Goal: Information Seeking & Learning: Learn about a topic

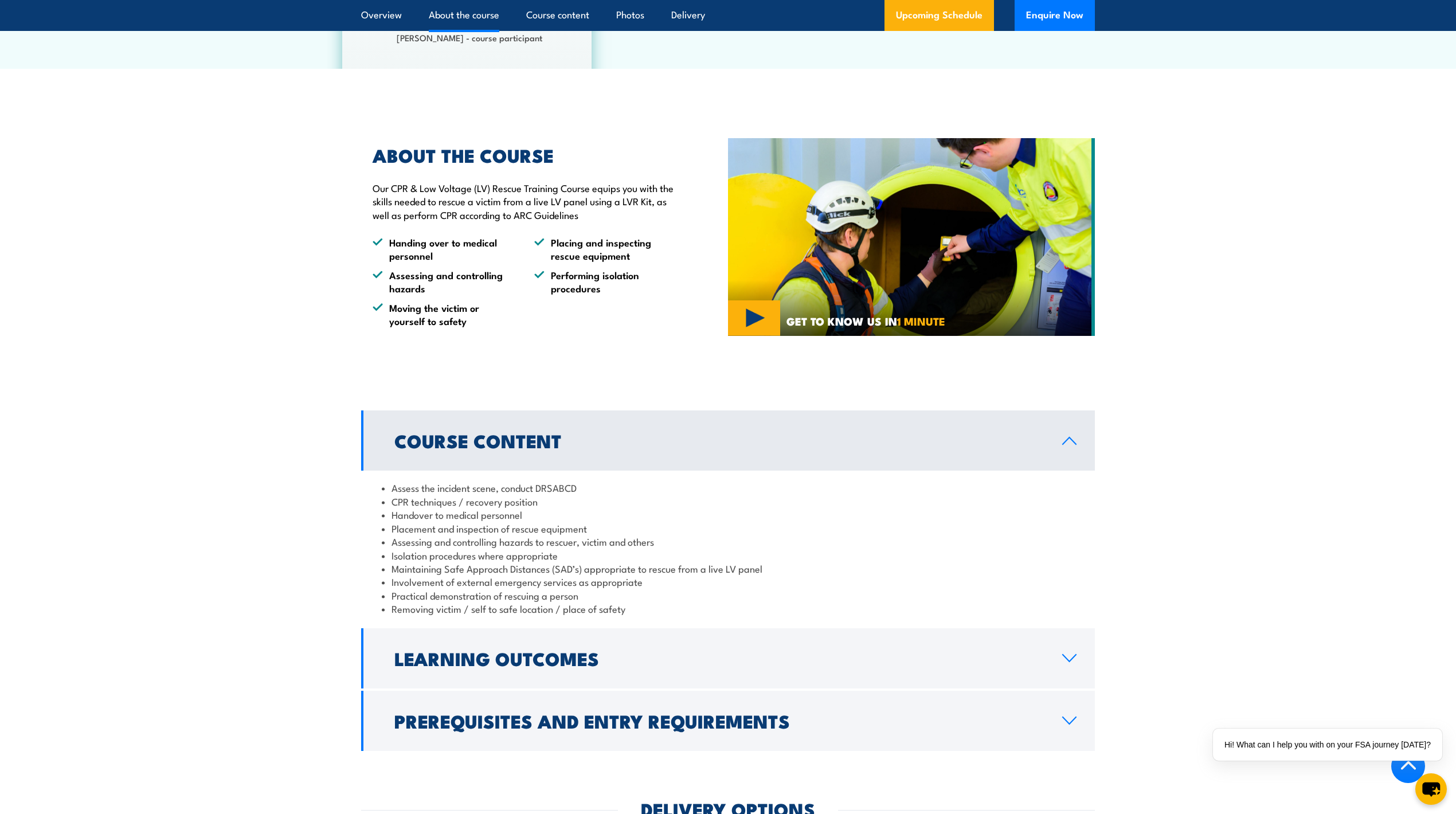
scroll to position [917, 0]
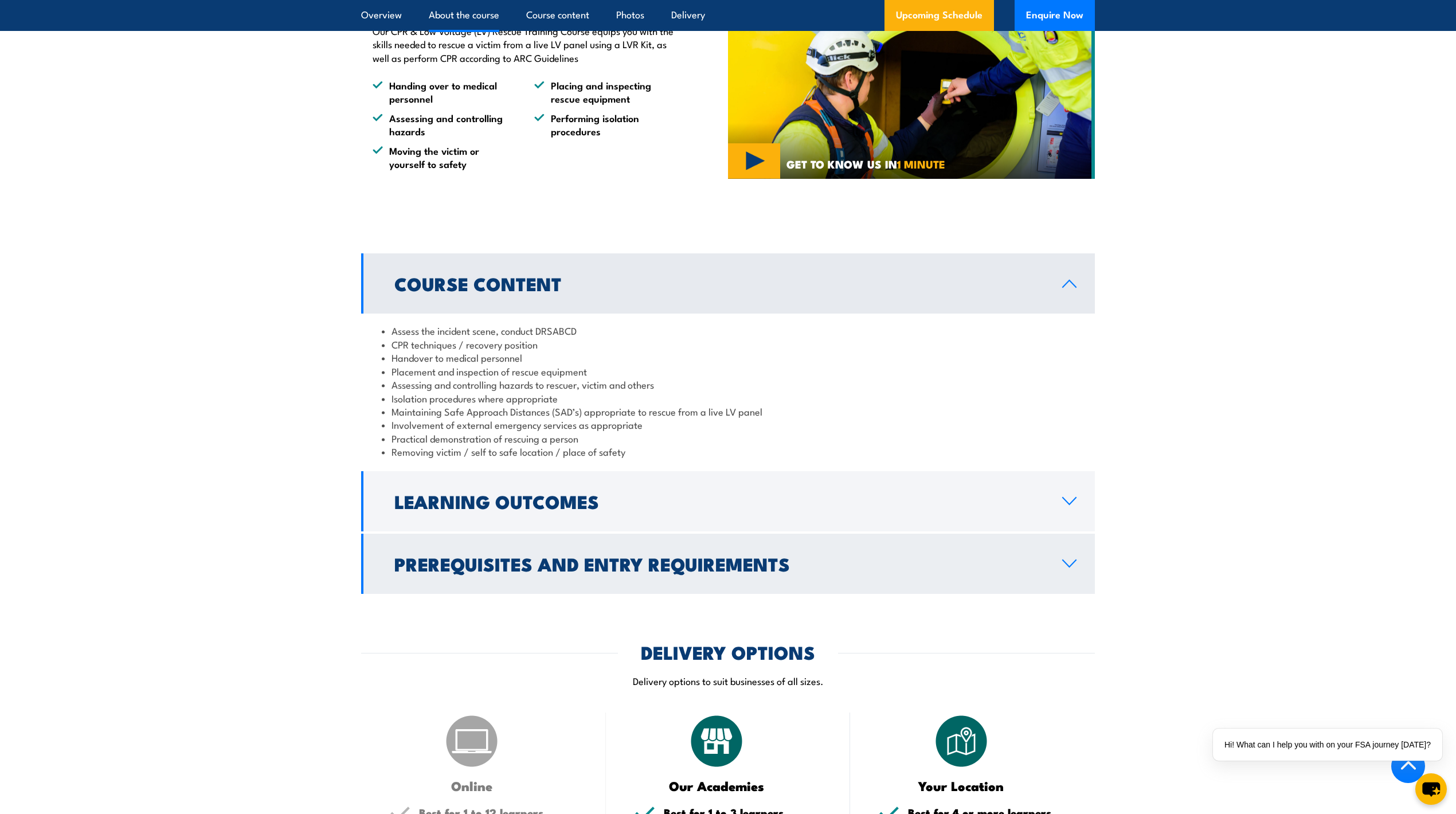
click at [782, 555] on h2 "Prerequisites and Entry Requirements" at bounding box center [719, 563] width 649 height 16
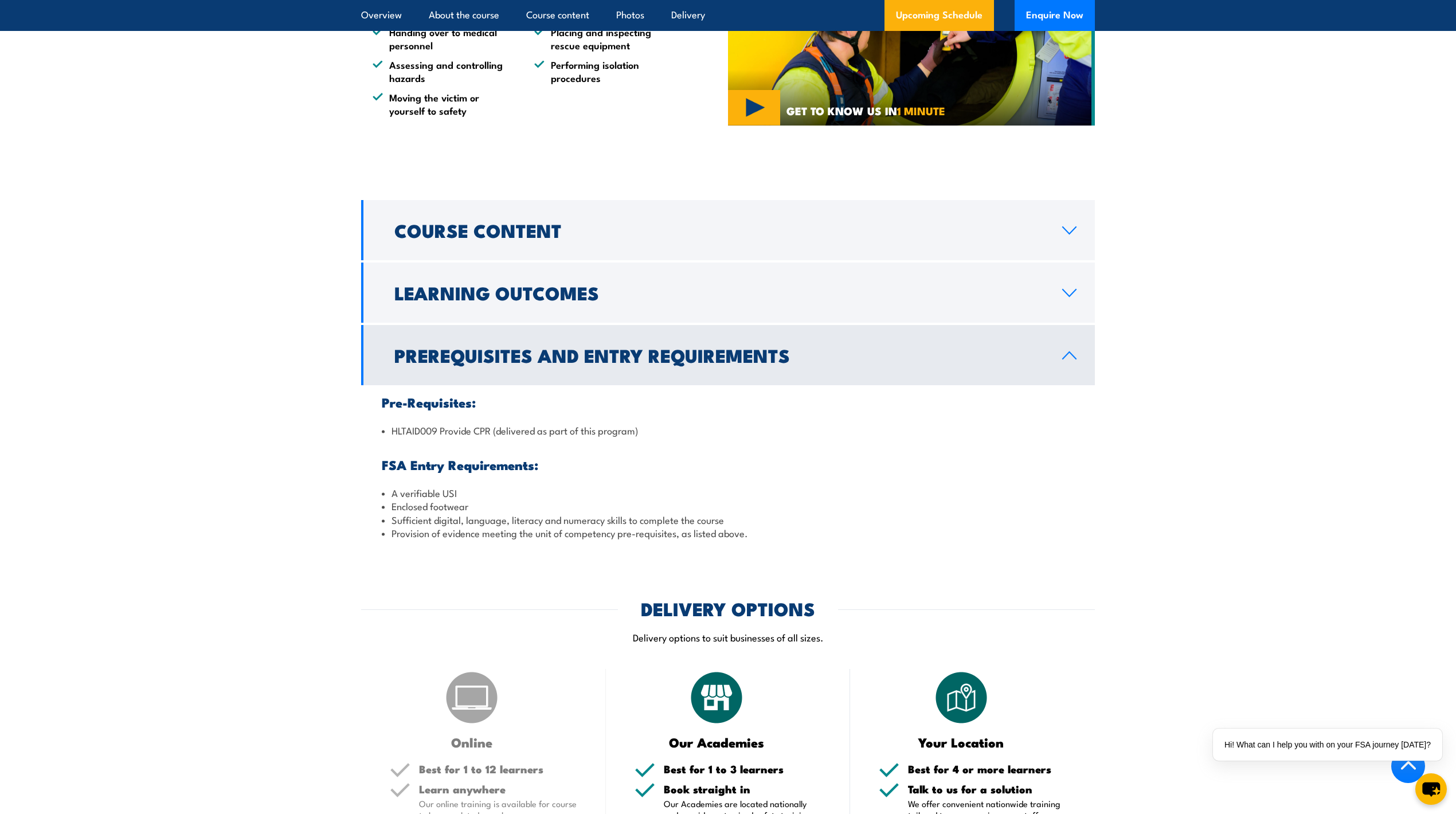
scroll to position [994, 0]
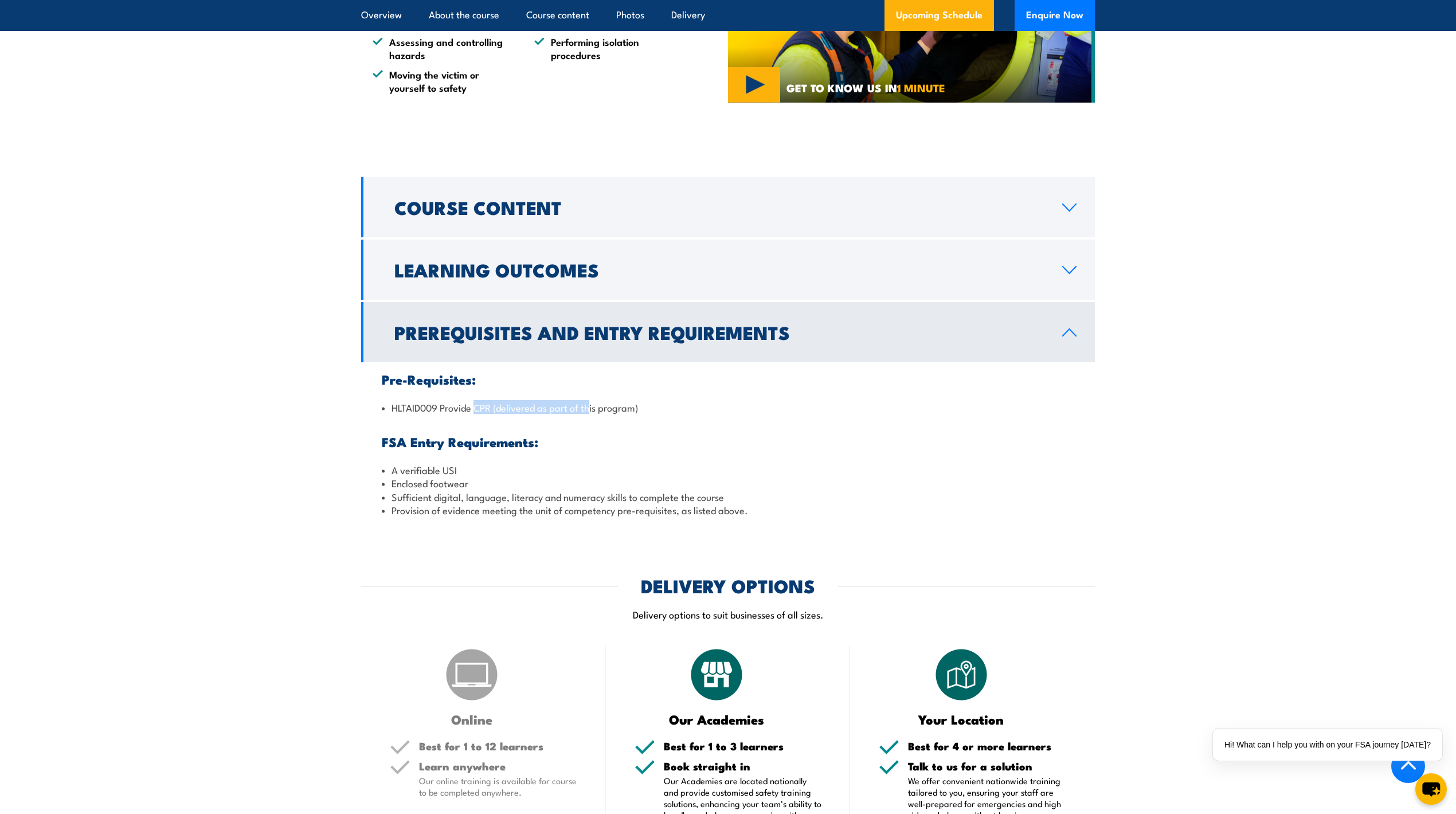
drag, startPoint x: 474, startPoint y: 393, endPoint x: 590, endPoint y: 393, distance: 116.0
click at [590, 401] on li "HLTAID009 Provide CPR (delivered as part of this program)" at bounding box center [728, 407] width 692 height 13
drag, startPoint x: 526, startPoint y: 390, endPoint x: 509, endPoint y: 390, distance: 17.0
click at [510, 401] on li "HLTAID009 Provide CPR (delivered as part of this program)" at bounding box center [728, 407] width 692 height 13
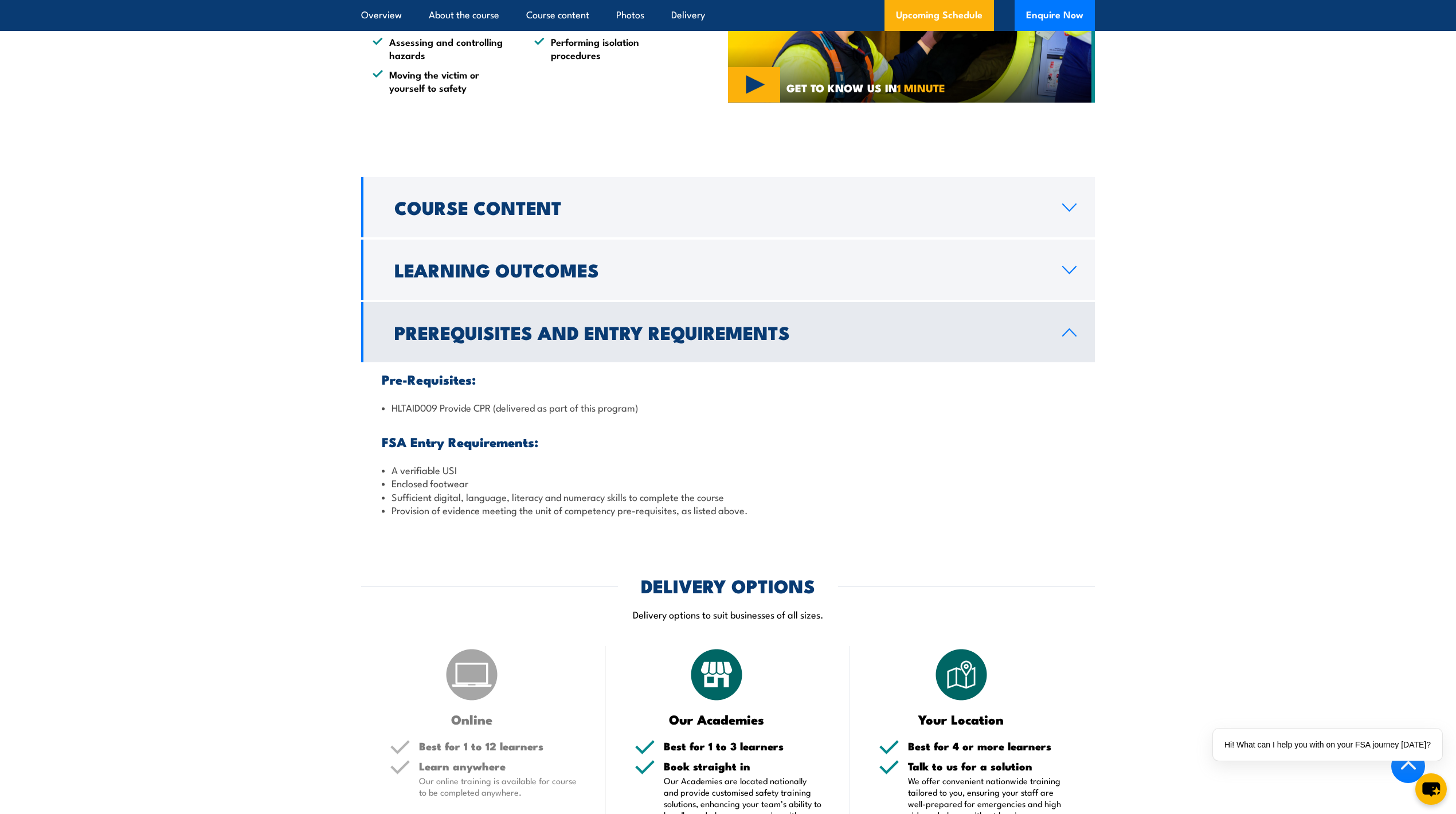
click at [509, 401] on li "HLTAID009 Provide CPR (delivered as part of this program)" at bounding box center [728, 407] width 692 height 13
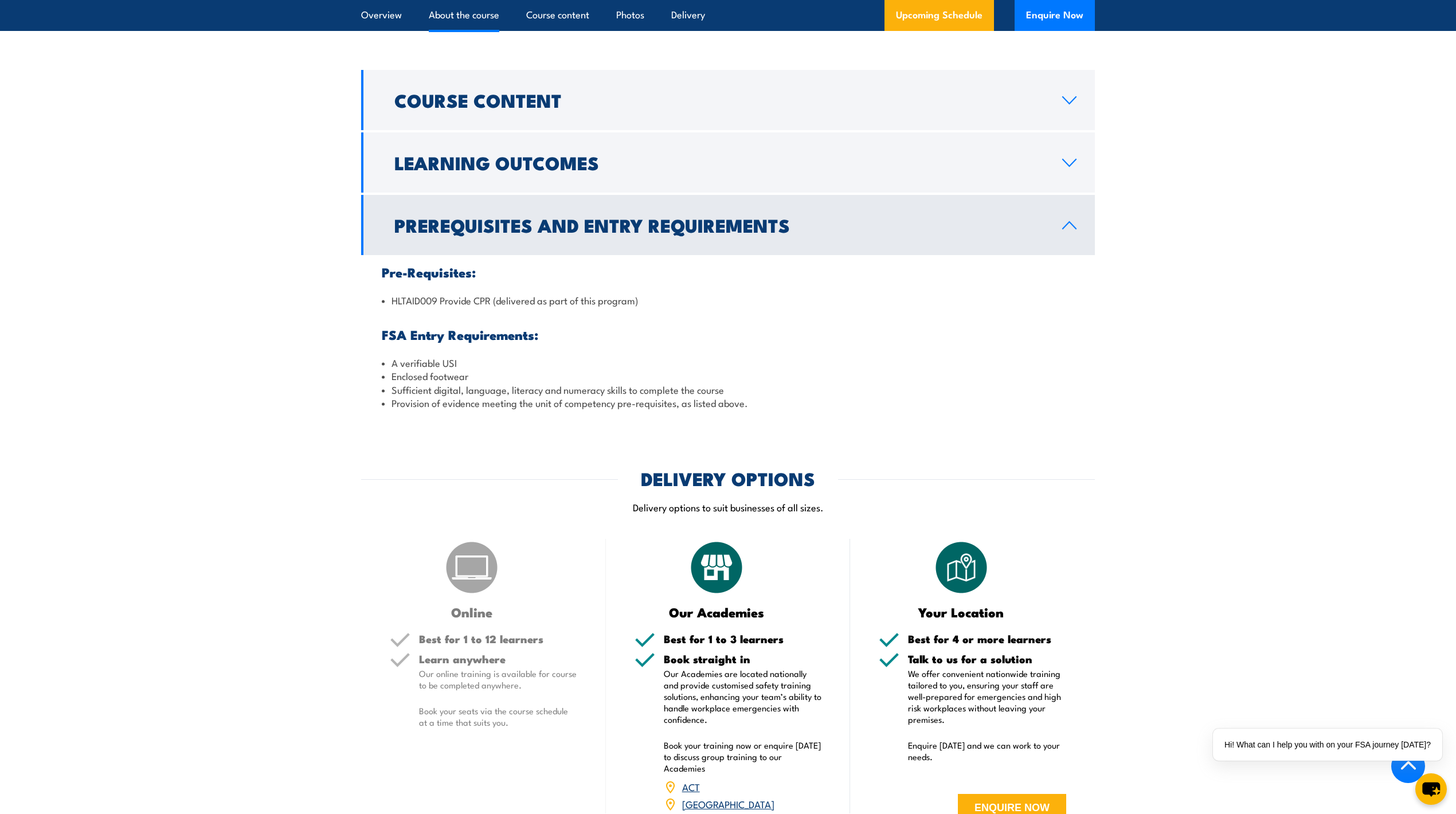
scroll to position [840, 0]
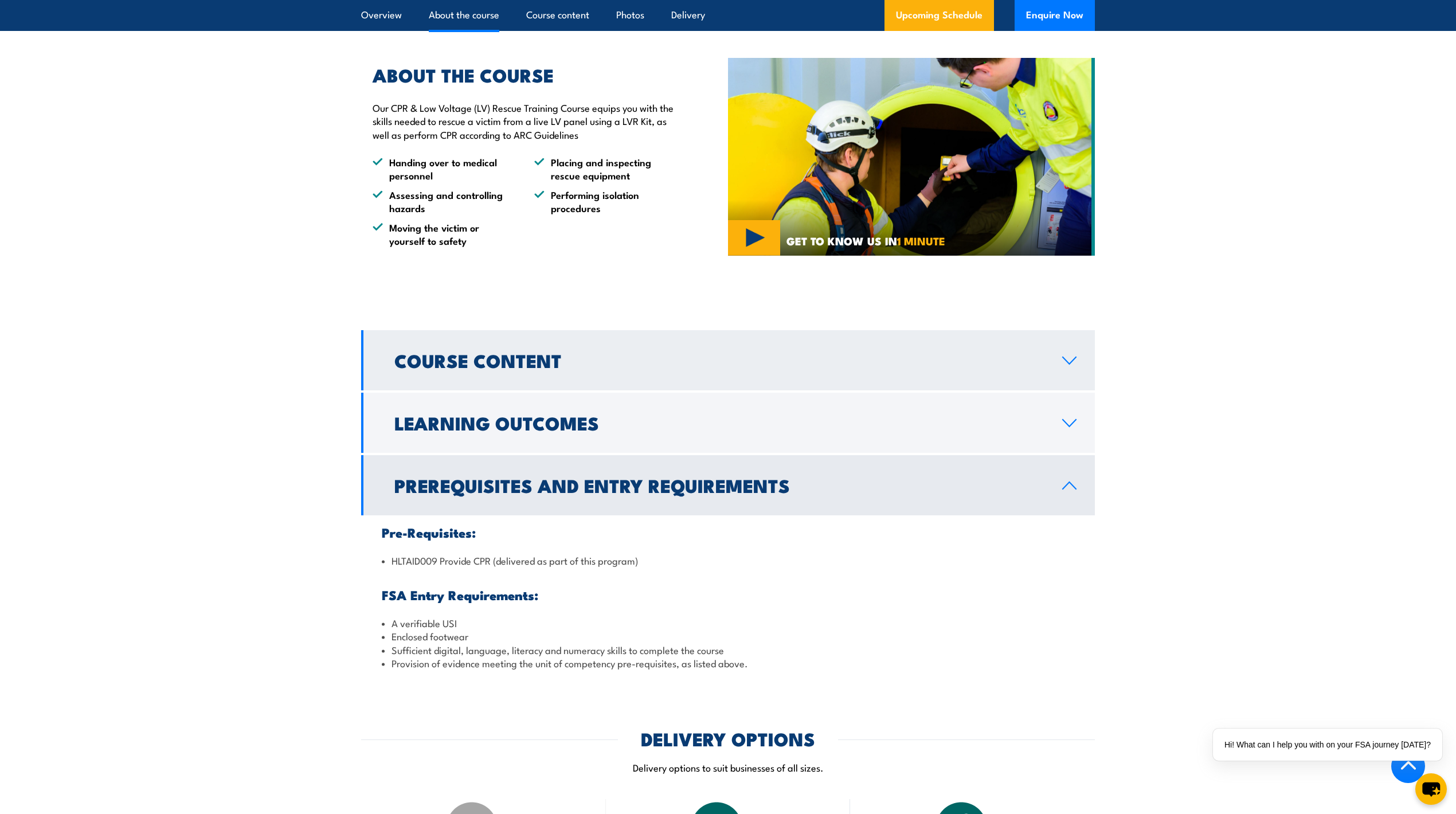
click at [749, 352] on h2 "Course Content" at bounding box center [719, 360] width 649 height 16
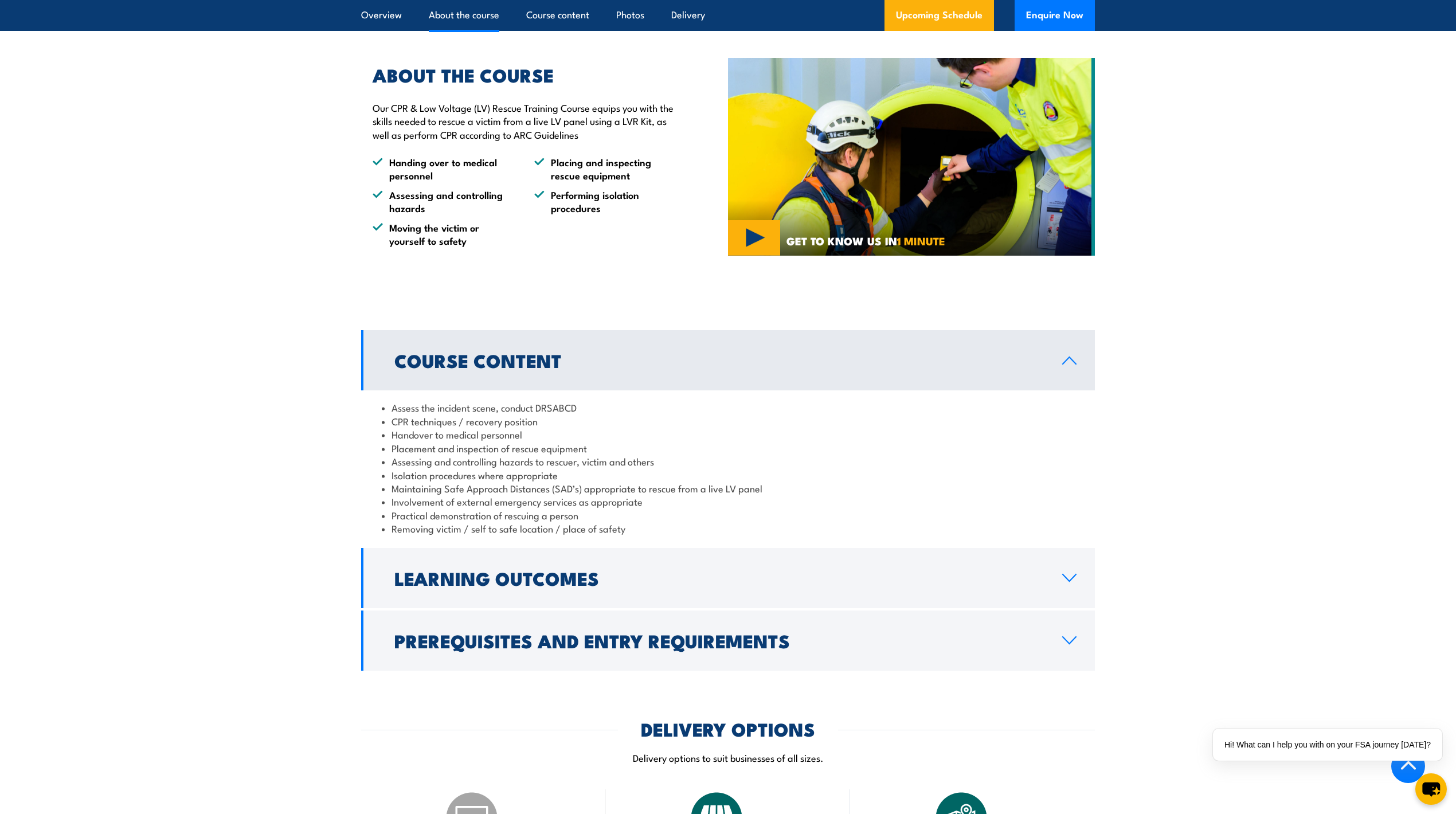
click at [725, 360] on link "Course Content" at bounding box center [728, 360] width 734 height 60
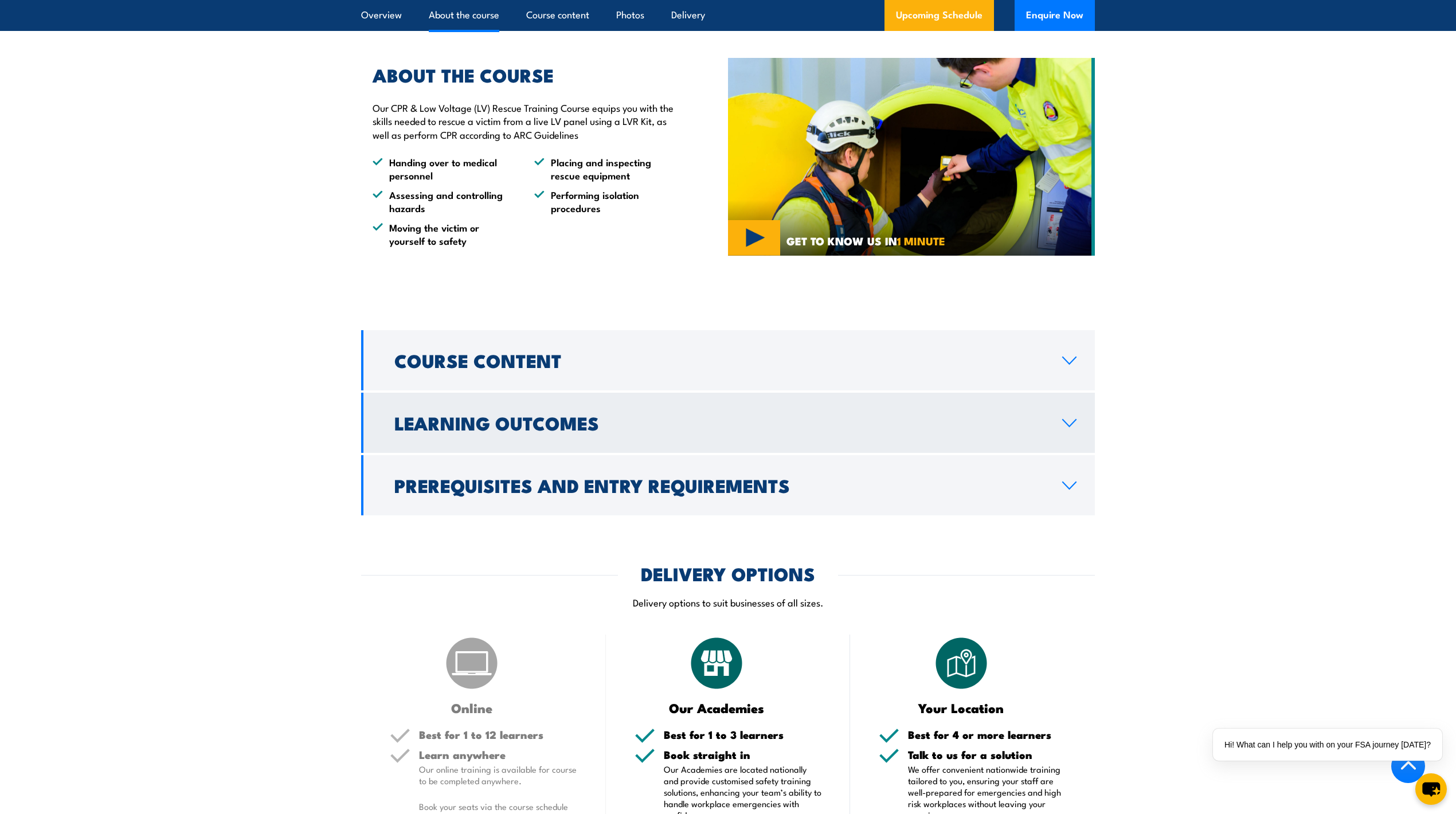
click at [730, 393] on link "Learning Outcomes" at bounding box center [728, 422] width 734 height 60
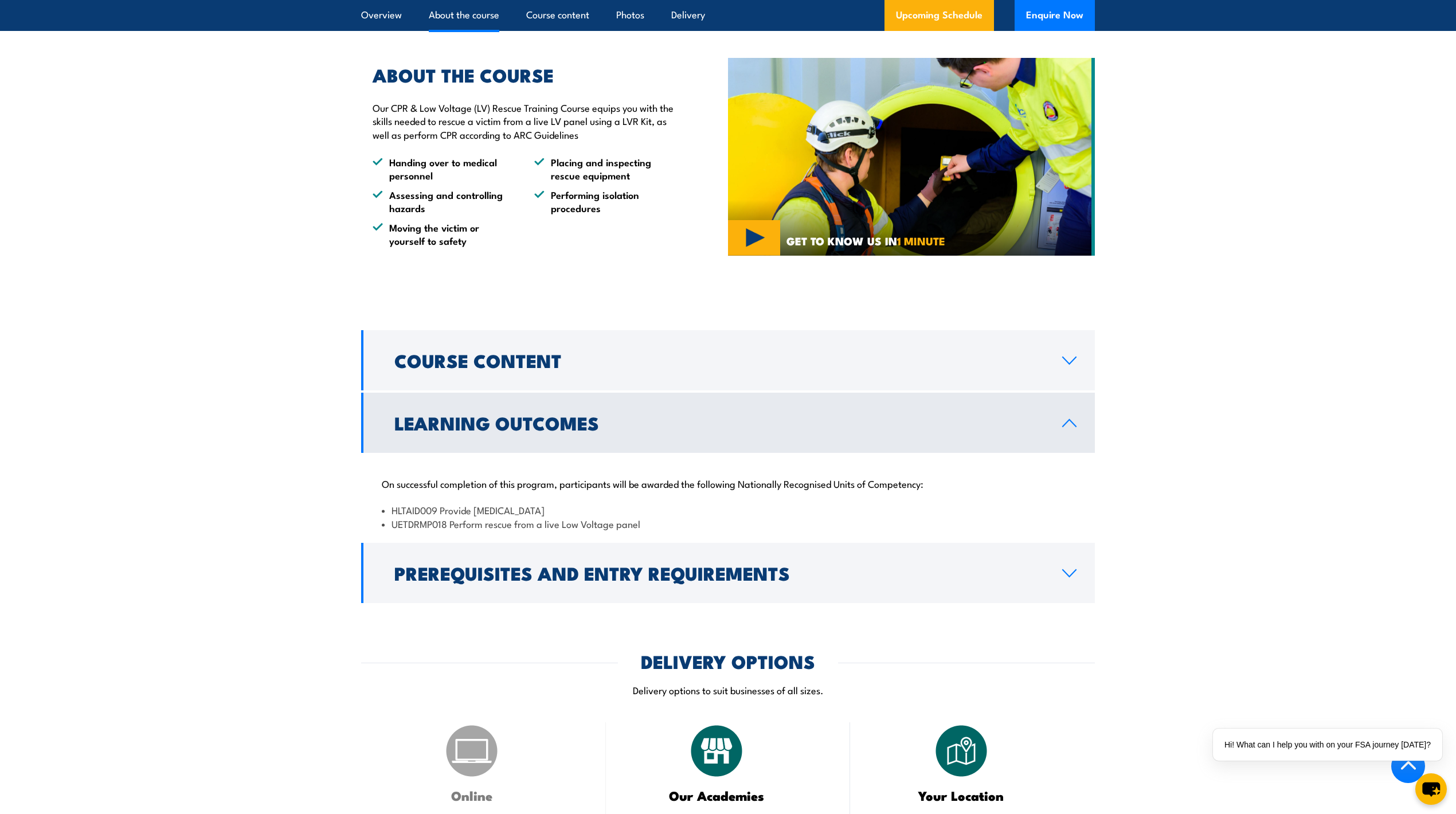
click at [732, 414] on h2 "Learning Outcomes" at bounding box center [719, 422] width 649 height 16
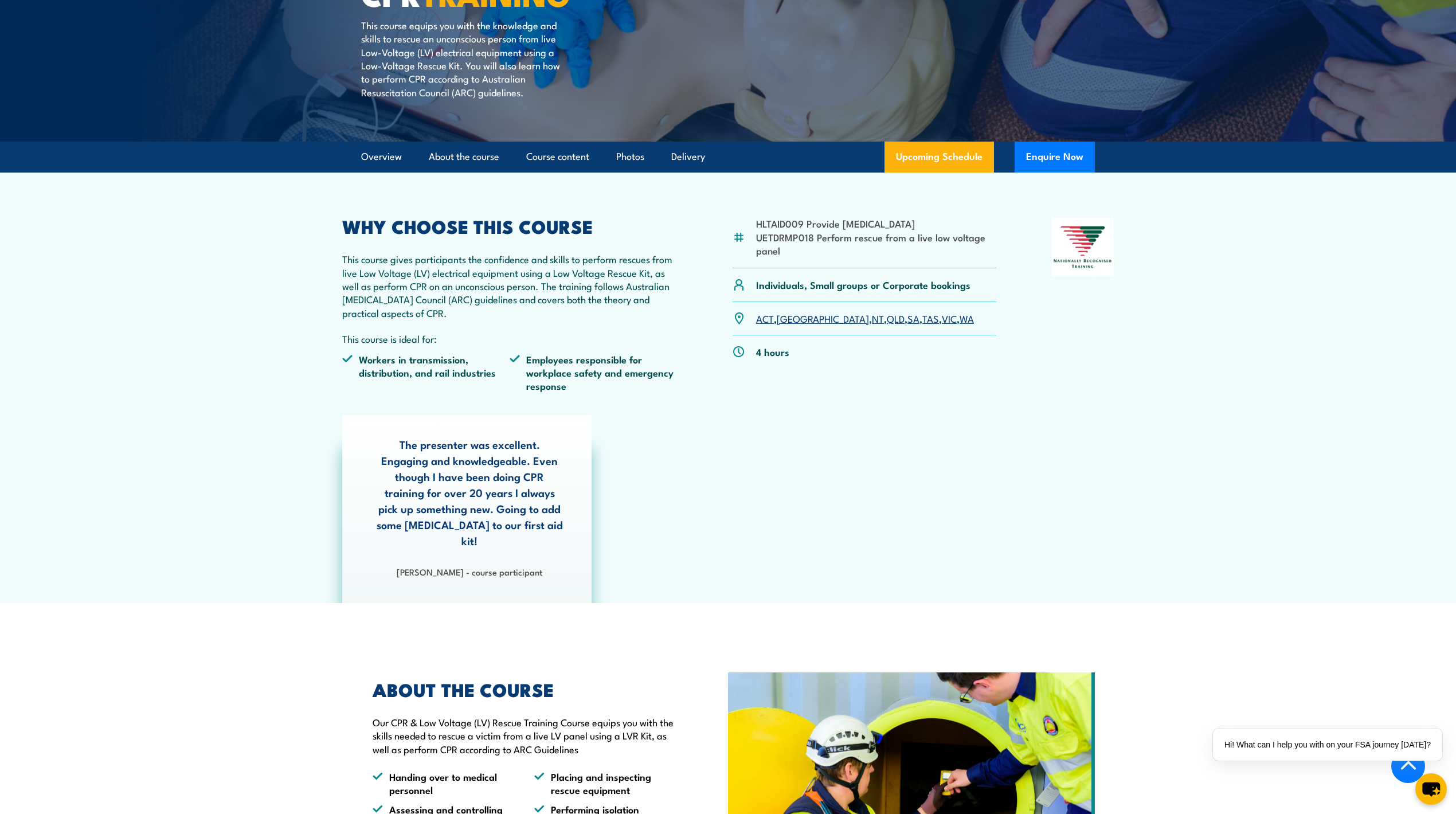
scroll to position [229, 0]
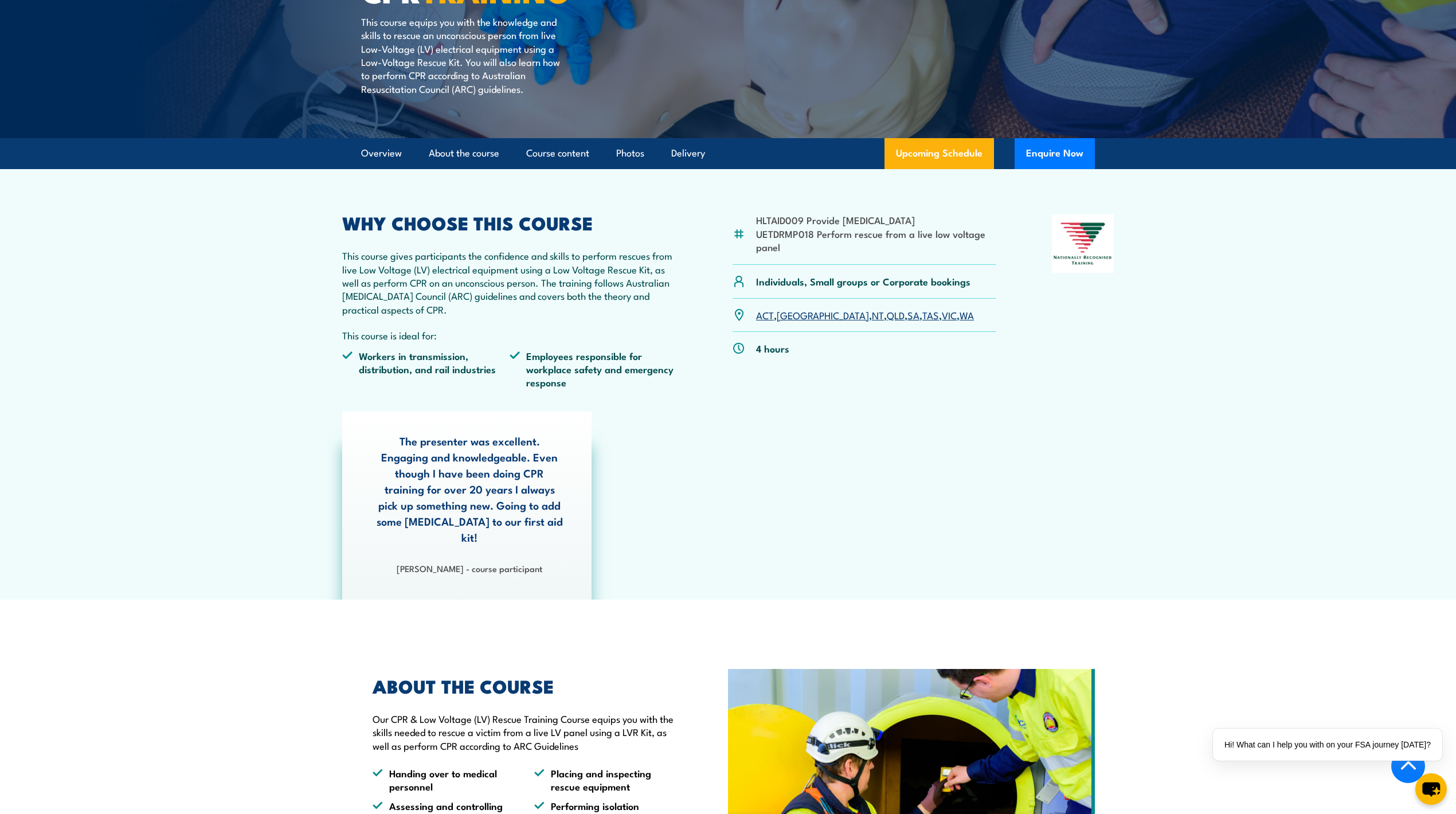
drag, startPoint x: 849, startPoint y: 161, endPoint x: 832, endPoint y: 178, distance: 24.0
click at [849, 162] on article "Overview About the course Course content Photos Delivery Upcoming Schedule Enqu…" at bounding box center [728, 153] width 734 height 31
click at [806, 191] on article "HLTAID009 Provide [MEDICAL_DATA] UETDRMP018 Perform rescue from a live low volt…" at bounding box center [728, 384] width 803 height 431
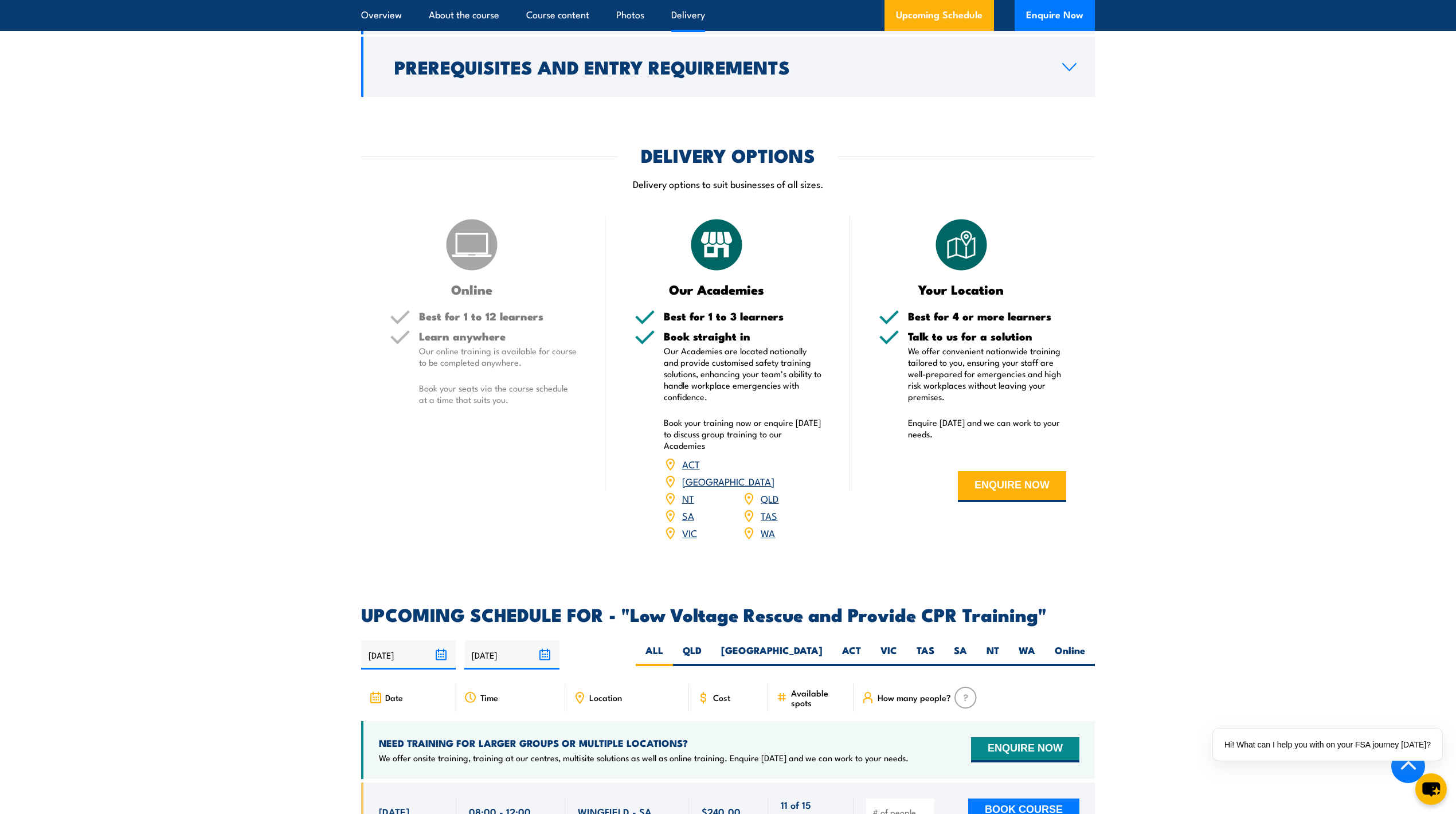
scroll to position [1146, 0]
